Goal: Complete application form

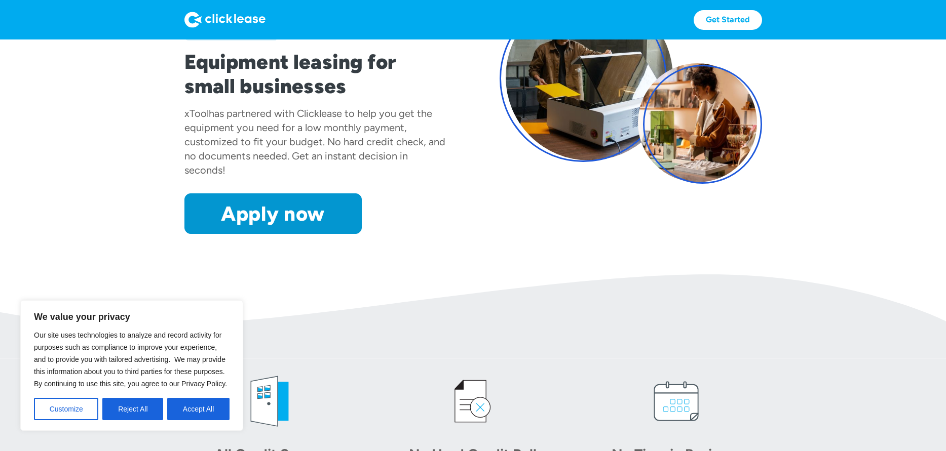
scroll to position [101, 0]
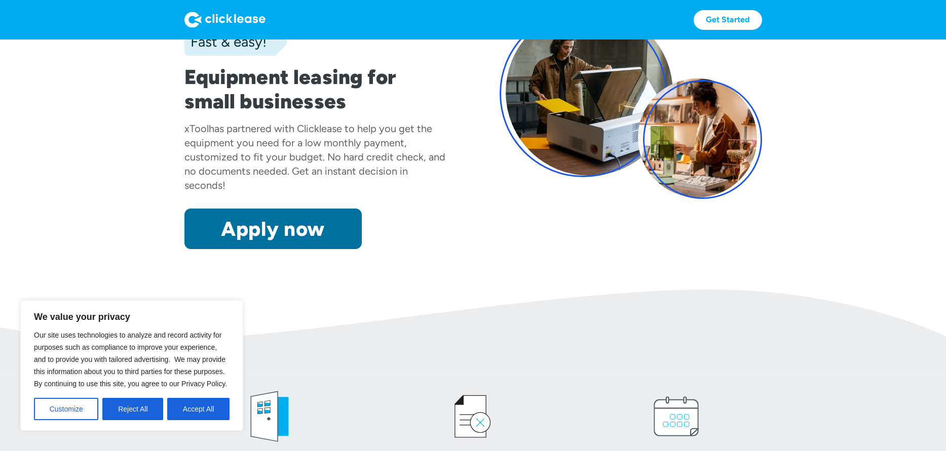
click at [307, 238] on link "Apply now" at bounding box center [272, 229] width 177 height 41
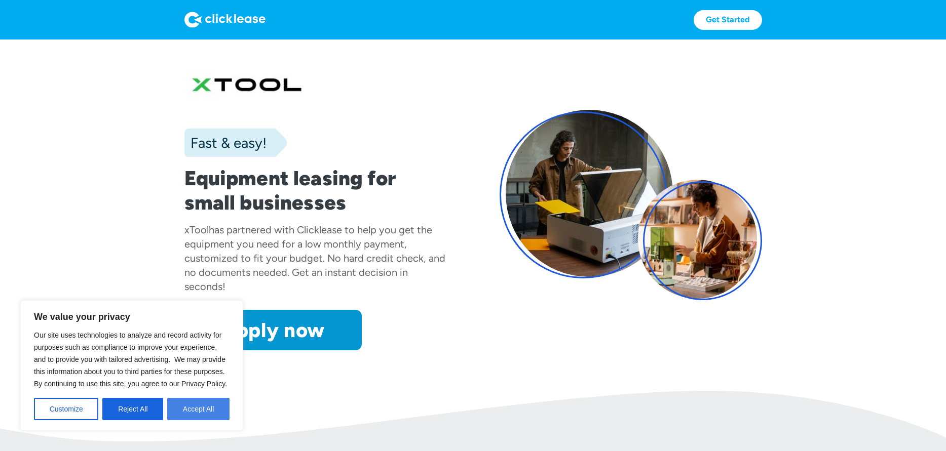
click at [201, 419] on button "Accept All" at bounding box center [198, 409] width 62 height 22
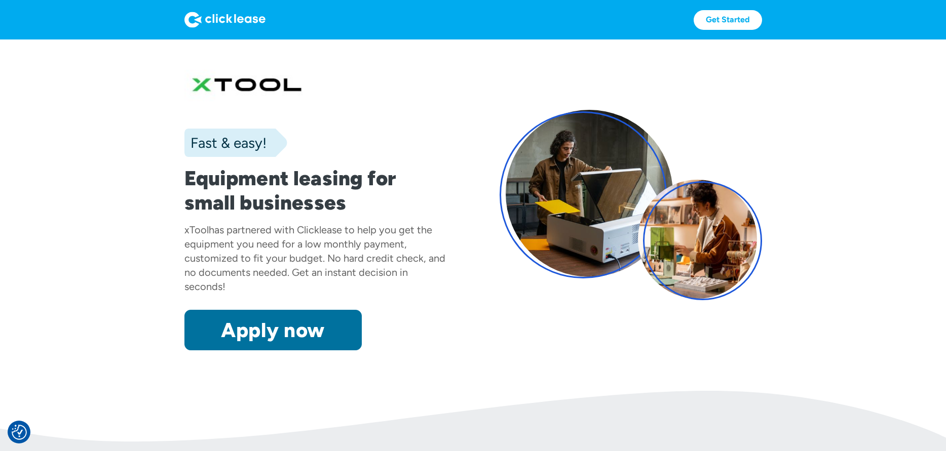
click at [256, 323] on link "Apply now" at bounding box center [272, 330] width 177 height 41
